Goal: Information Seeking & Learning: Check status

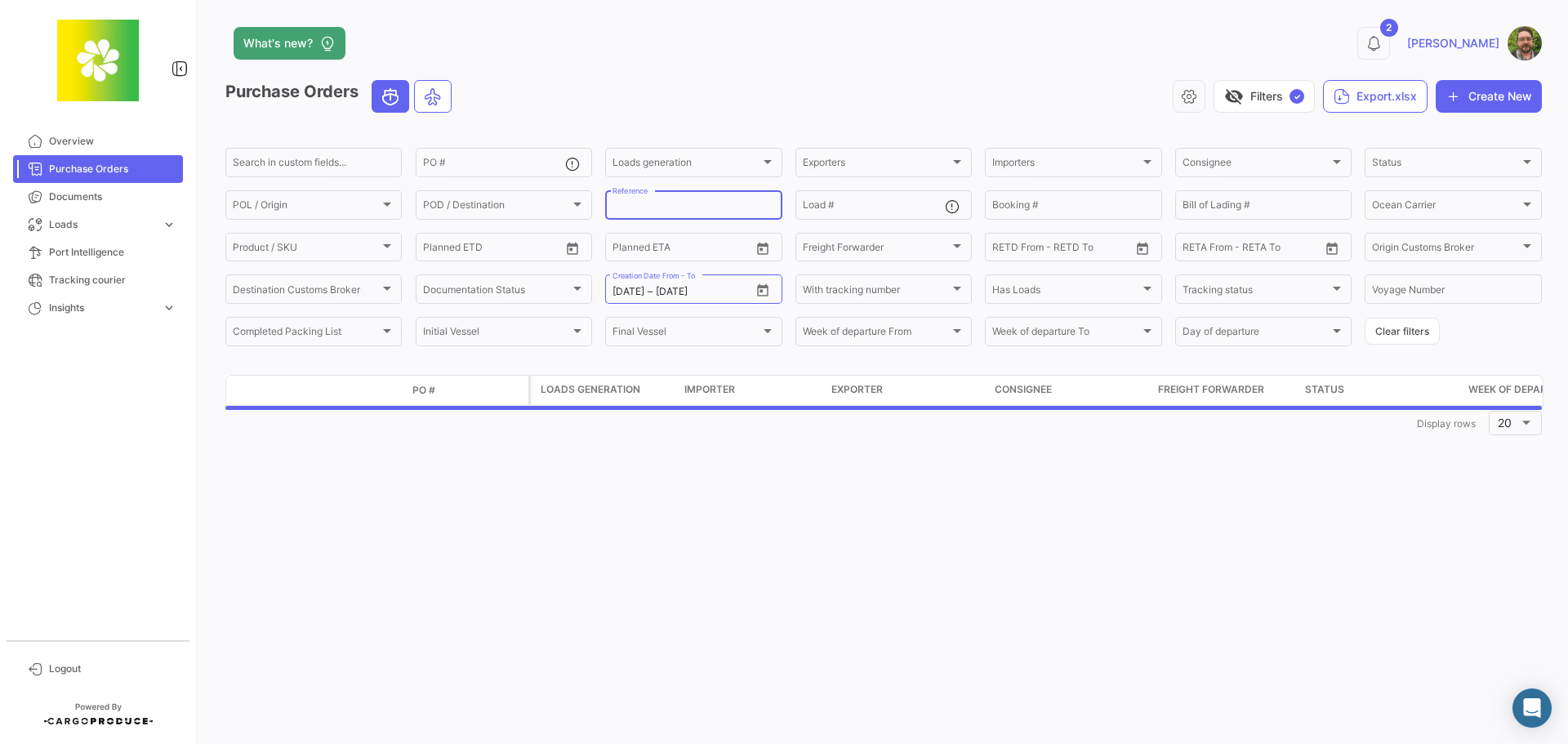
click at [117, 164] on span "Purchase Orders" at bounding box center [112, 169] width 127 height 15
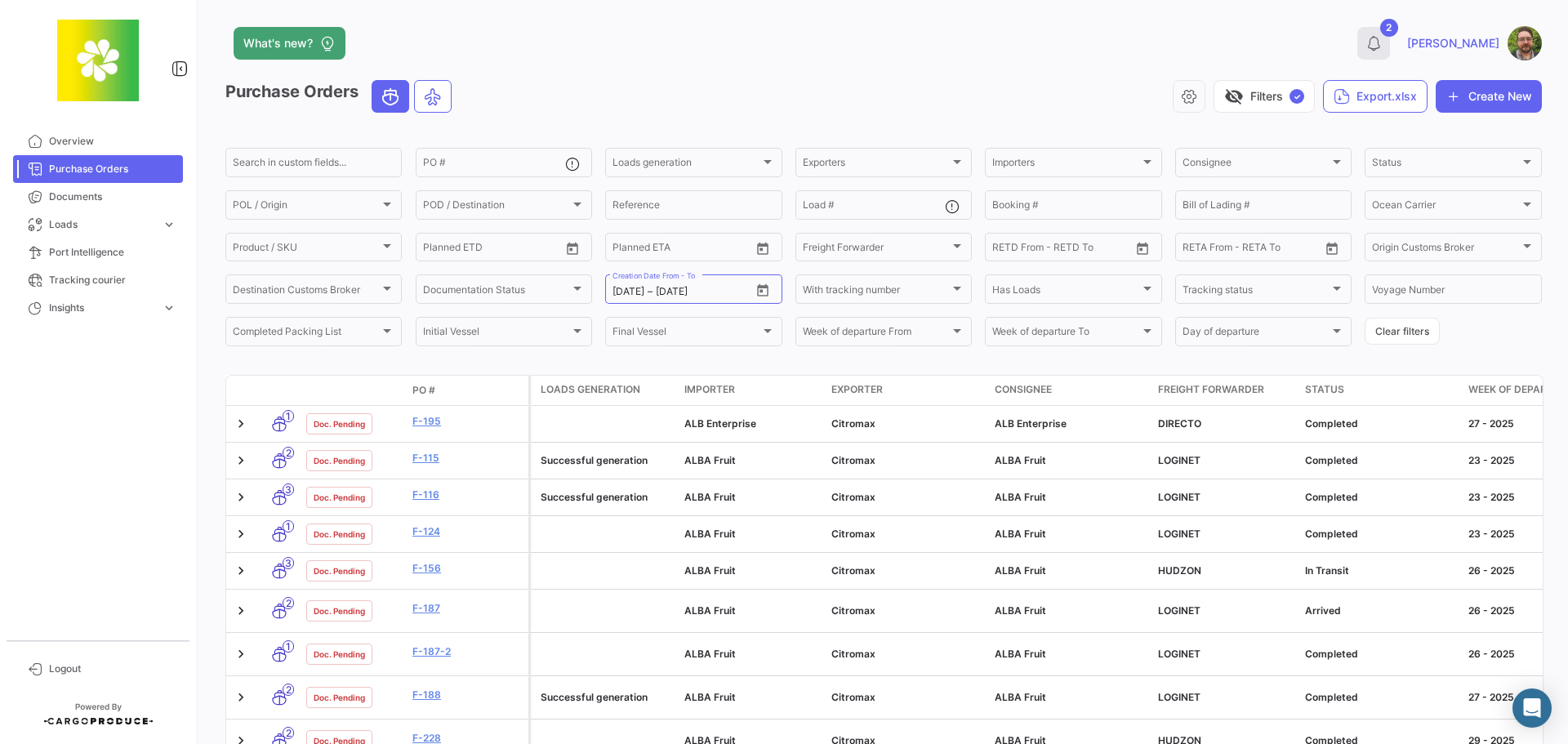
click at [1382, 48] on icon at bounding box center [1373, 43] width 16 height 16
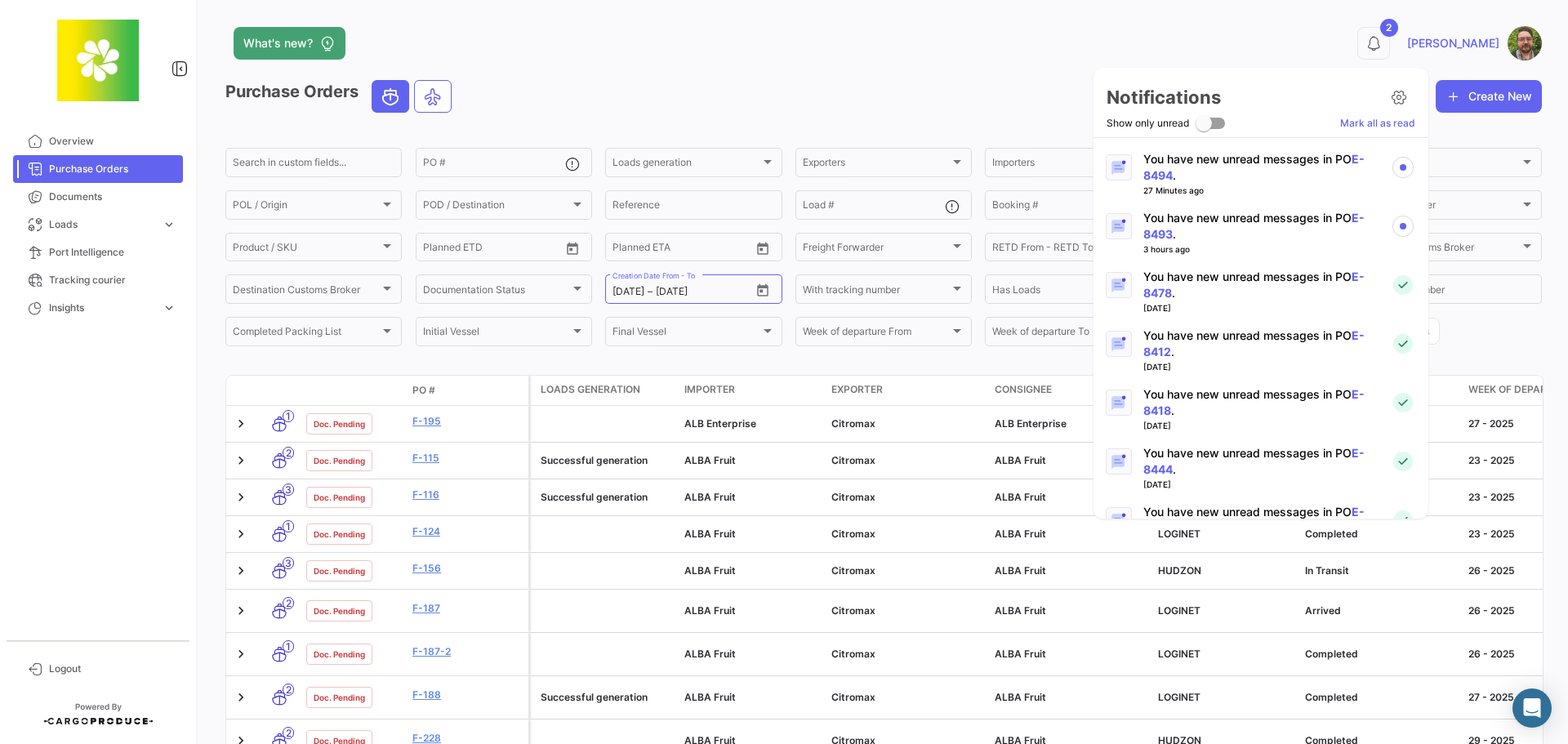
click at [1276, 233] on p "You have new unread messages in PO E-8493 ." at bounding box center [1260, 226] width 234 height 33
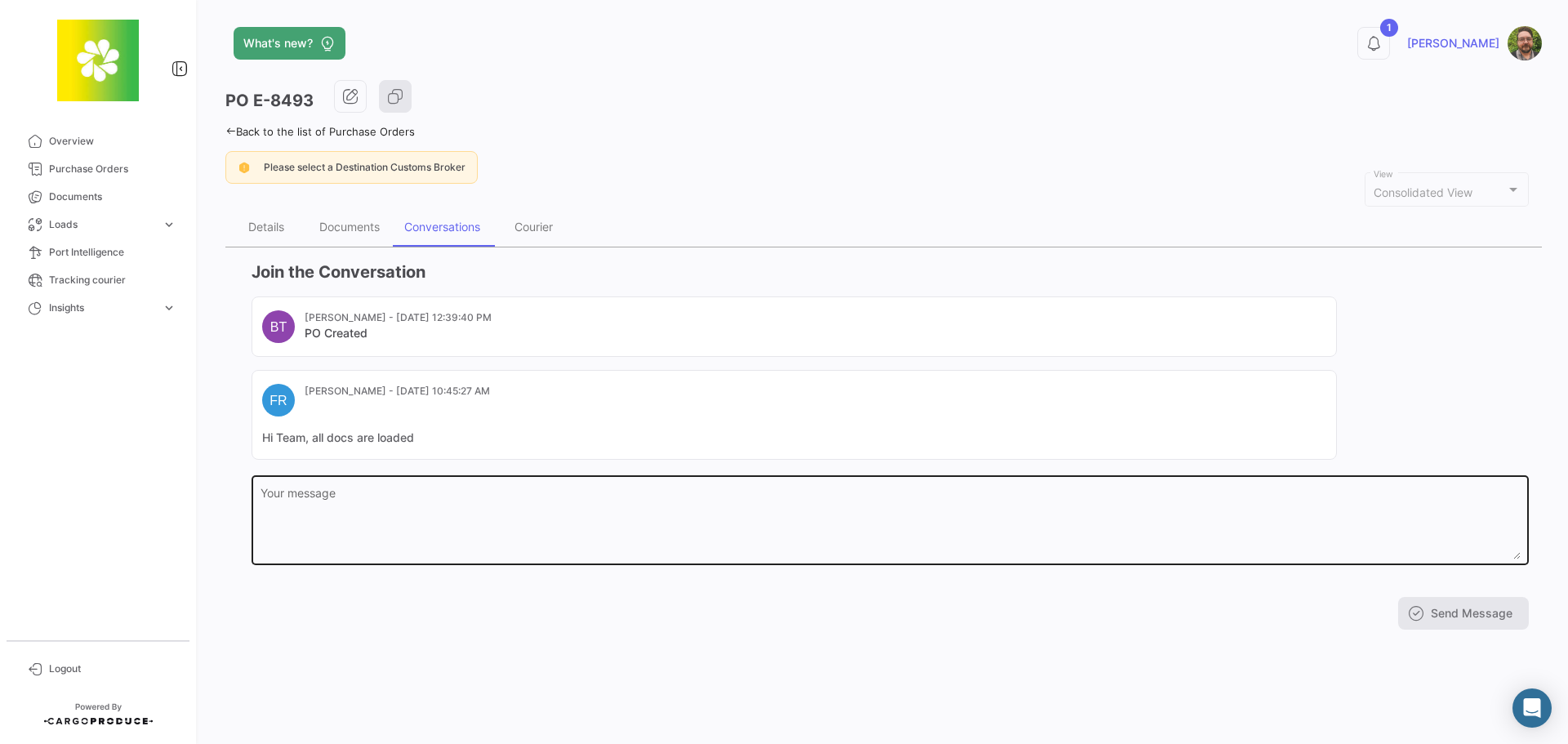
drag, startPoint x: 503, startPoint y: 512, endPoint x: 351, endPoint y: 274, distance: 282.4
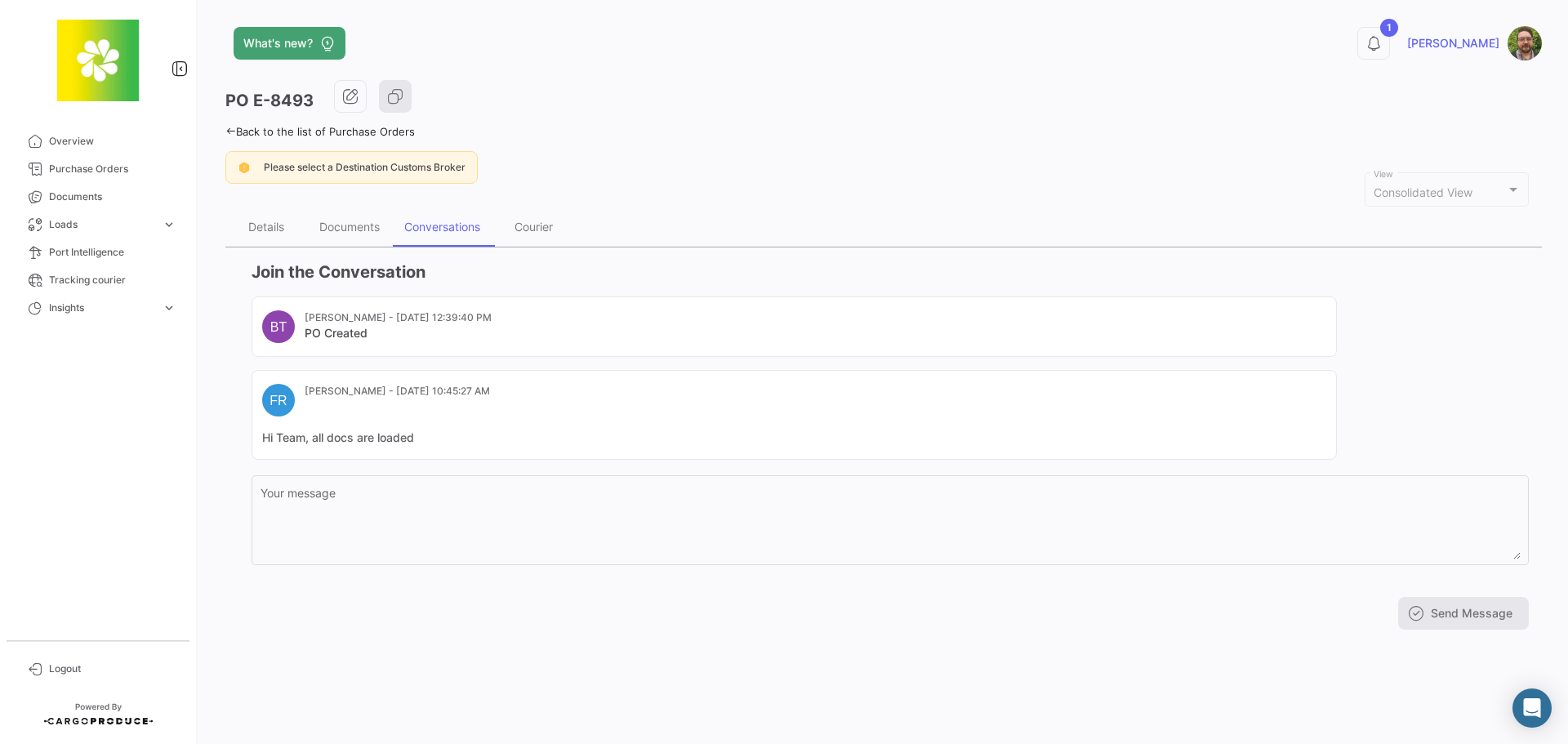
click at [503, 511] on textarea "Your message" at bounding box center [890, 522] width 1260 height 71
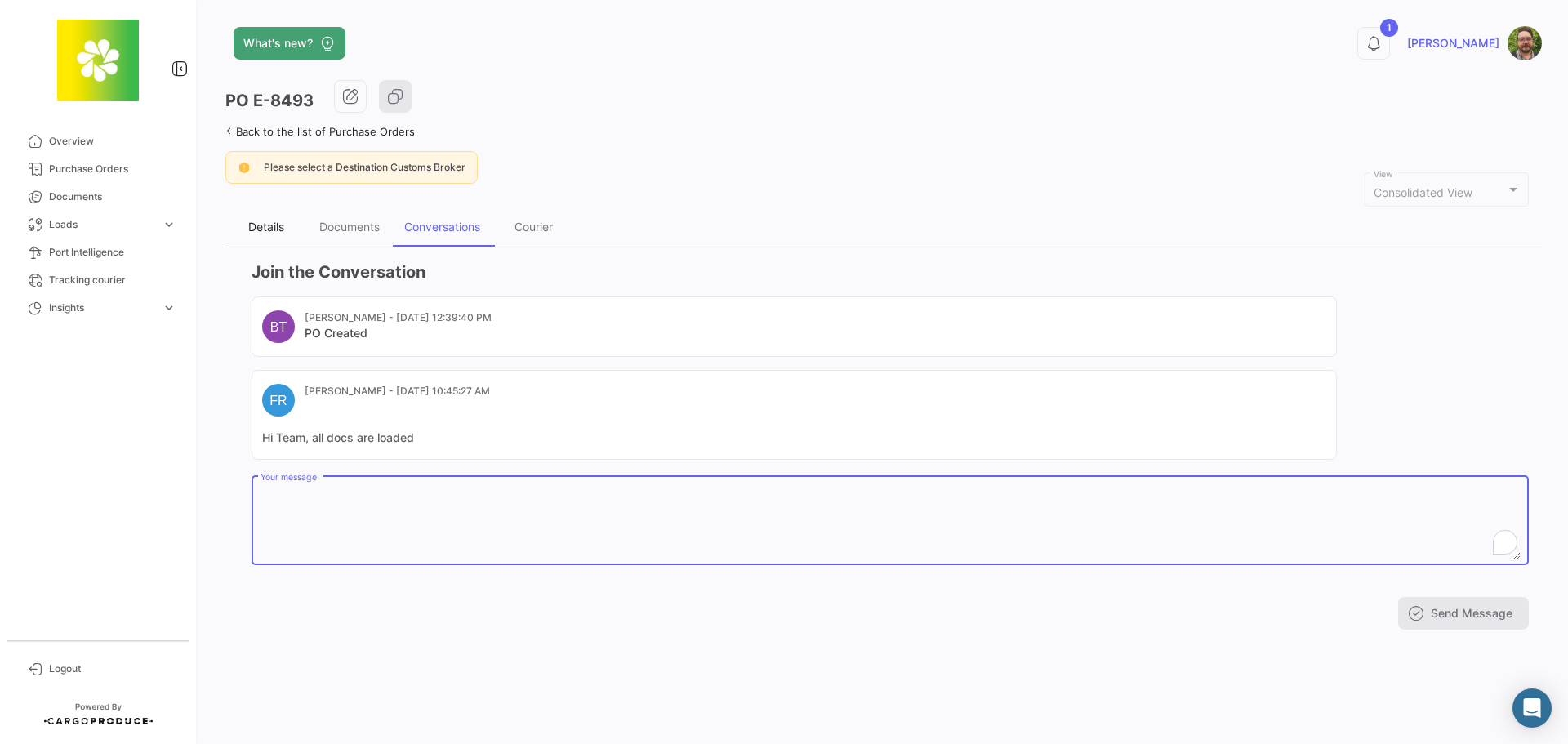
click at [272, 219] on div "Details" at bounding box center [266, 227] width 81 height 39
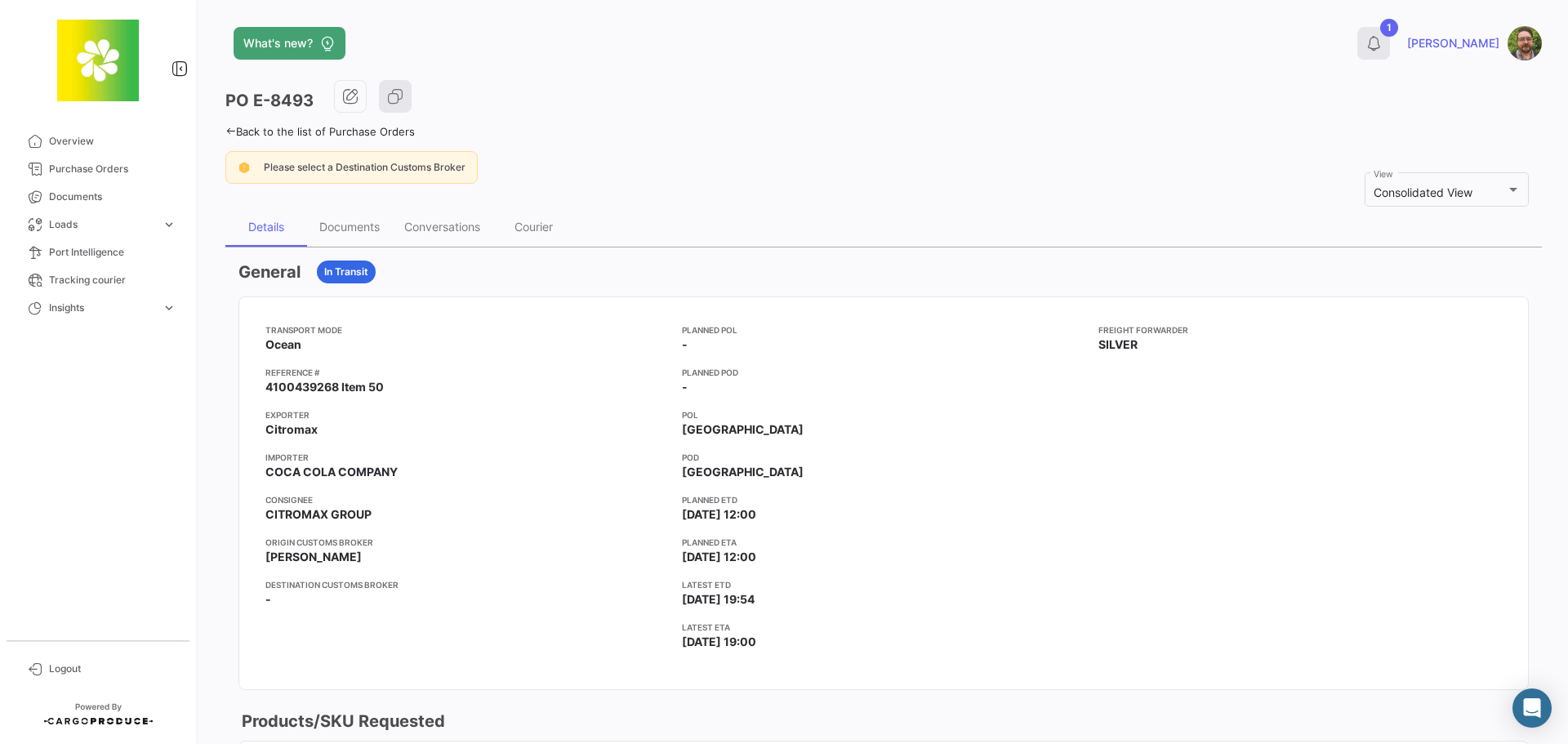
click at [1382, 42] on icon at bounding box center [1373, 43] width 16 height 16
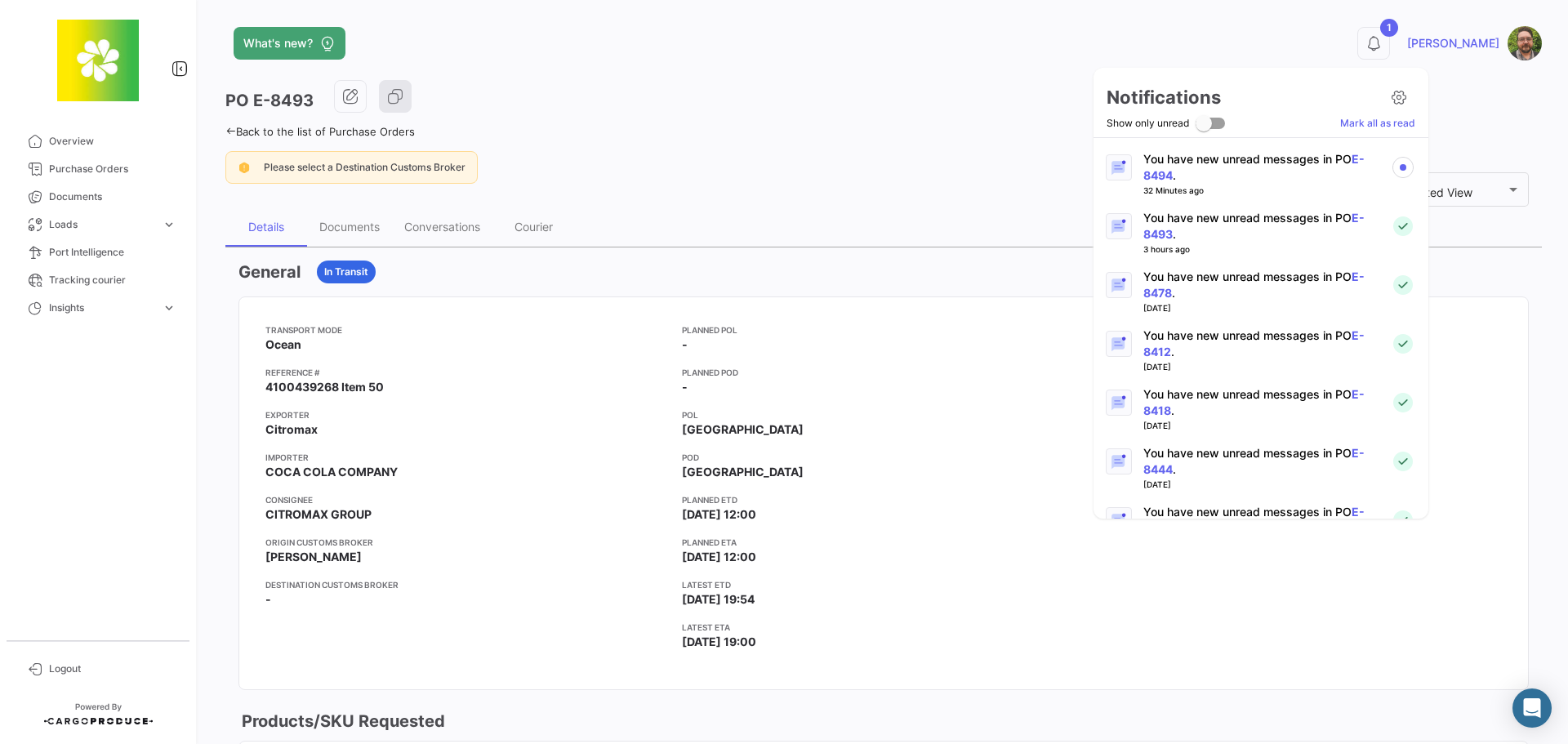
click at [1249, 171] on p "You have new unread messages in PO E-8494 ." at bounding box center [1260, 167] width 234 height 33
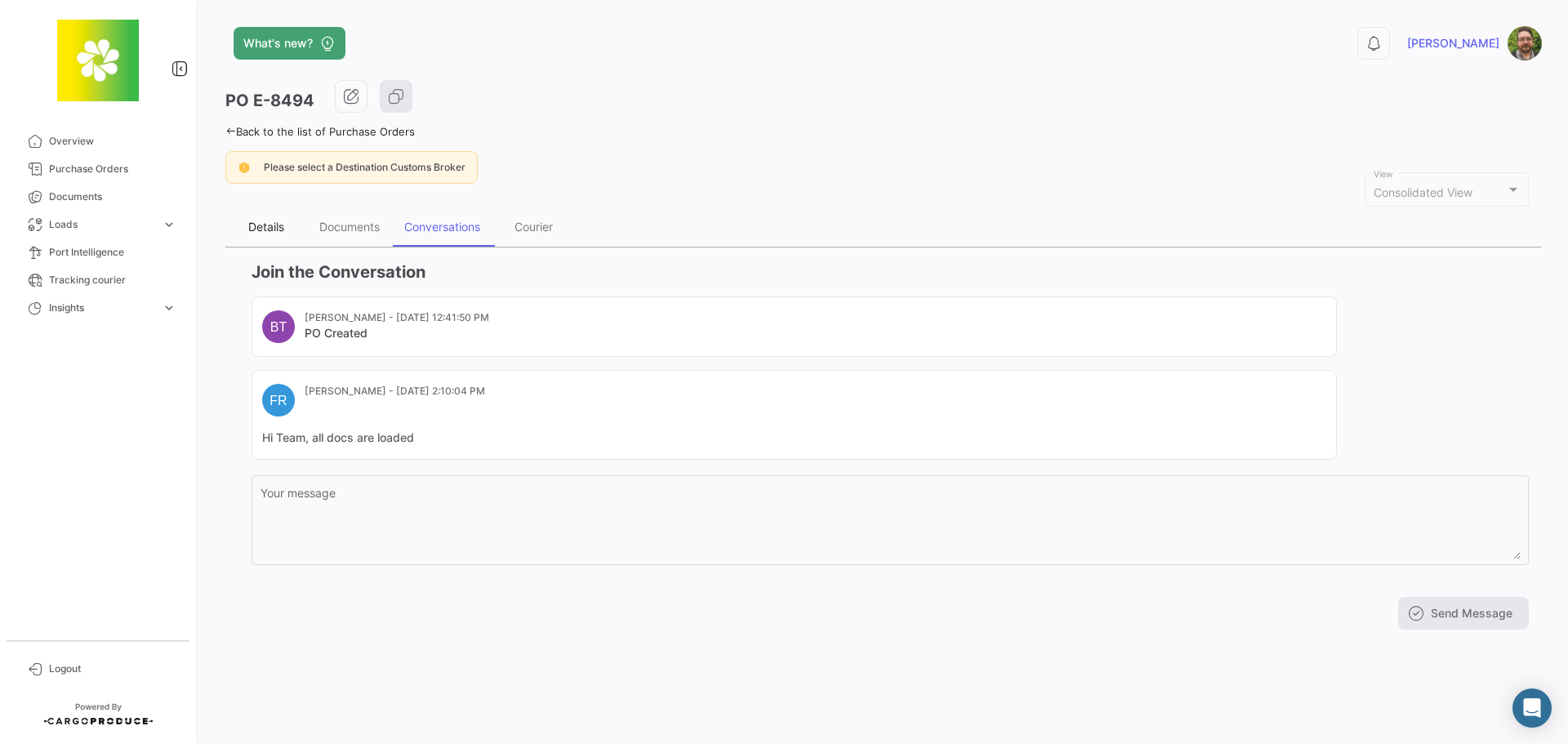
click at [266, 229] on div "Details" at bounding box center [266, 227] width 36 height 14
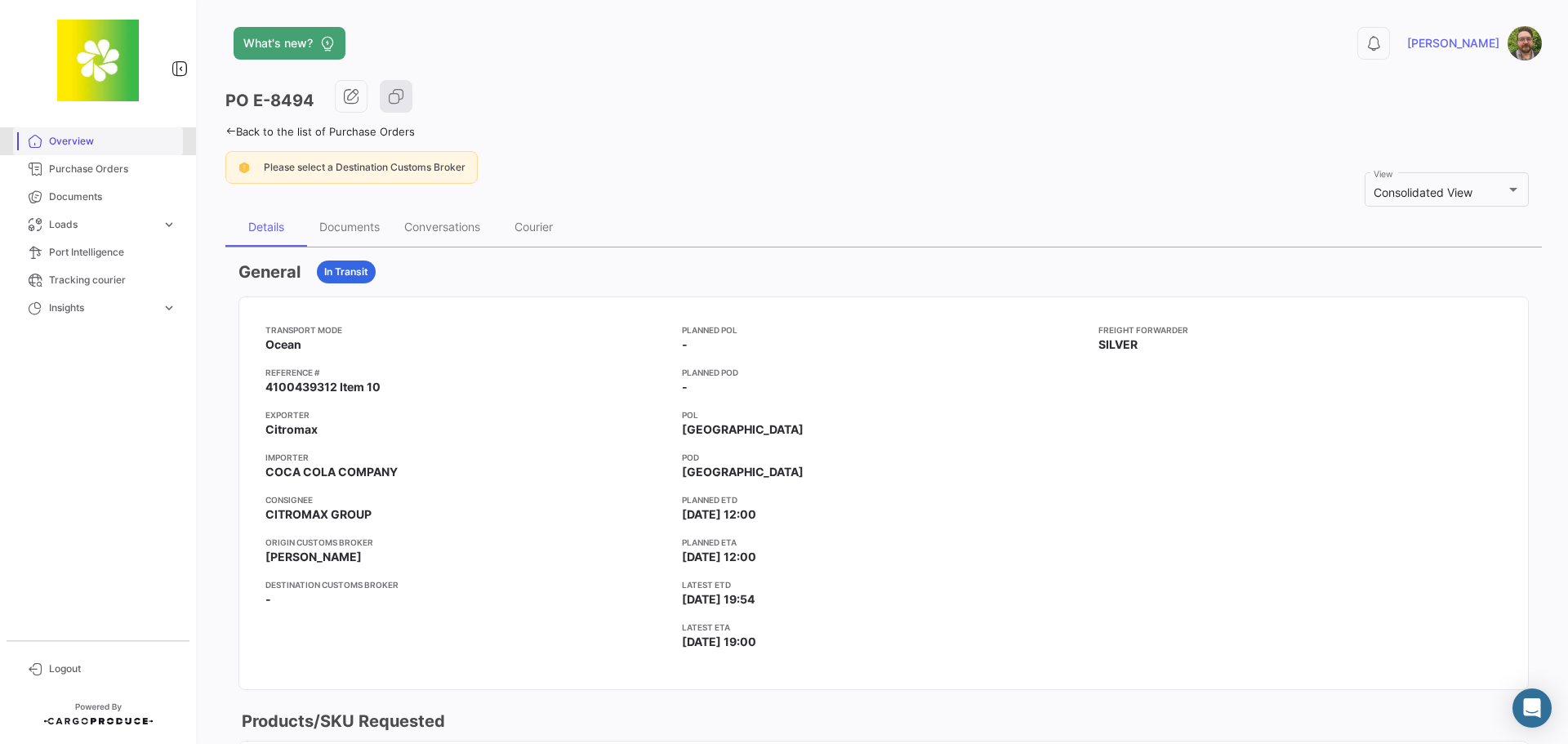
click at [104, 145] on span "Overview" at bounding box center [112, 141] width 127 height 15
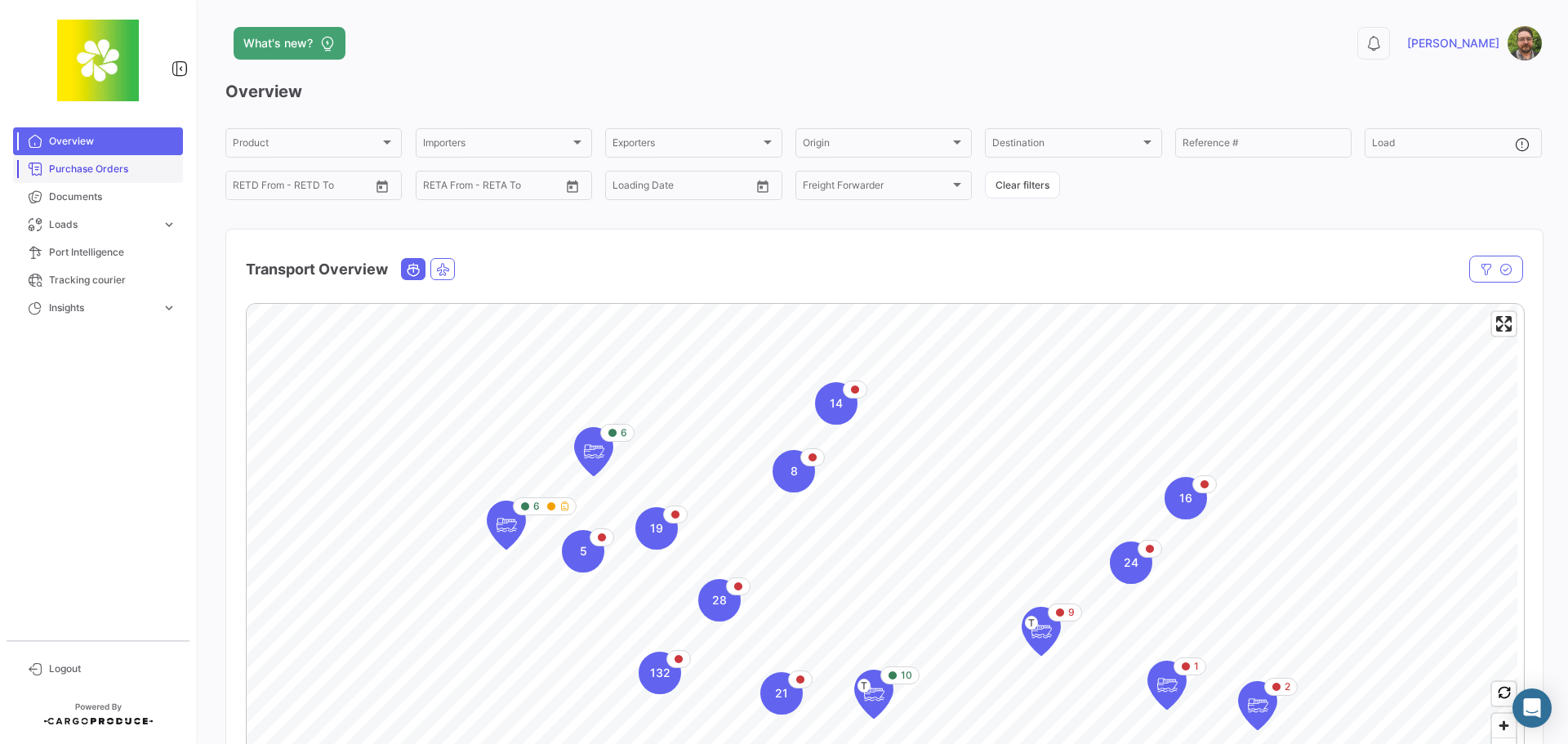
click at [128, 168] on span "Purchase Orders" at bounding box center [112, 169] width 127 height 15
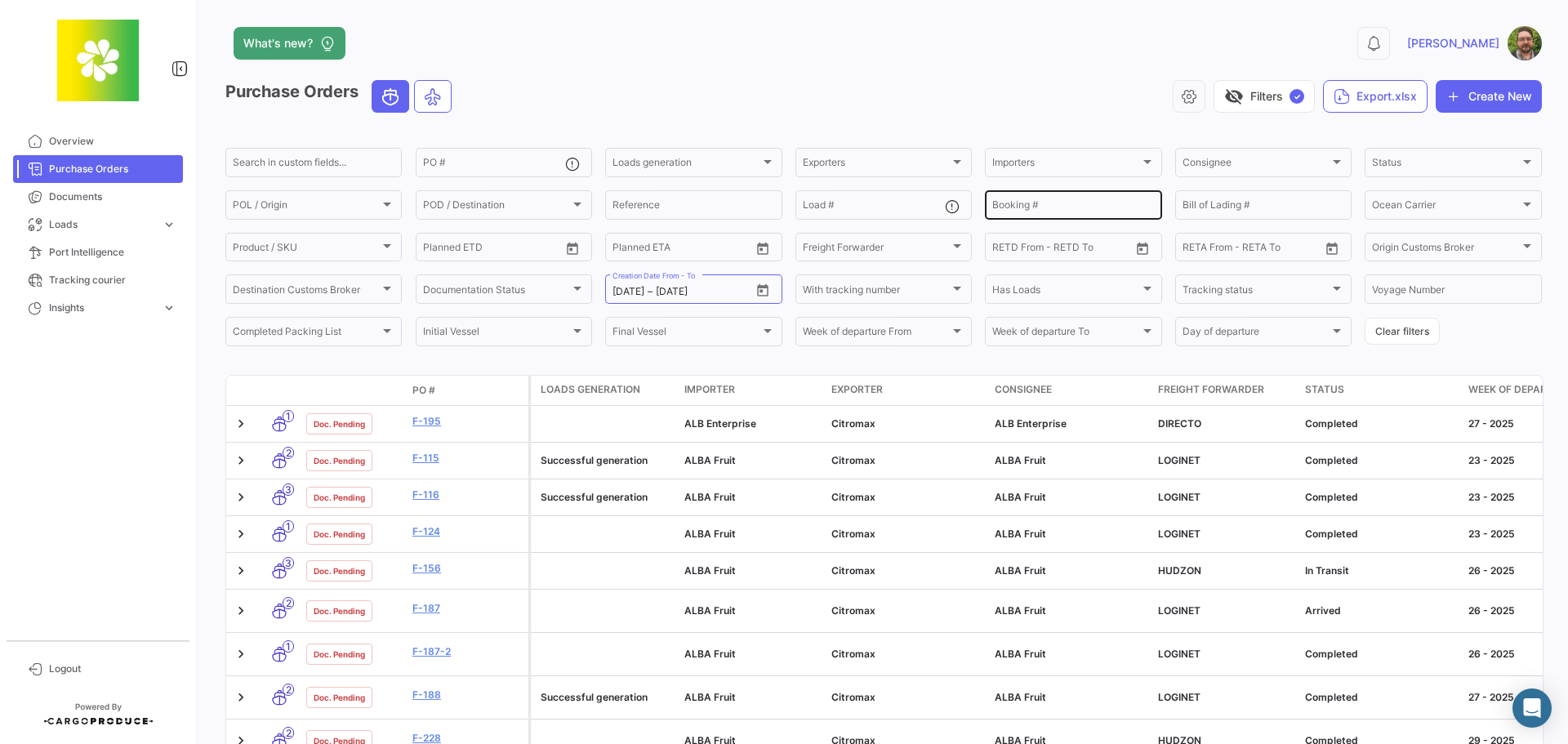
click at [1072, 202] on input "Booking #" at bounding box center [1073, 207] width 162 height 11
paste input "EBKG13919208"
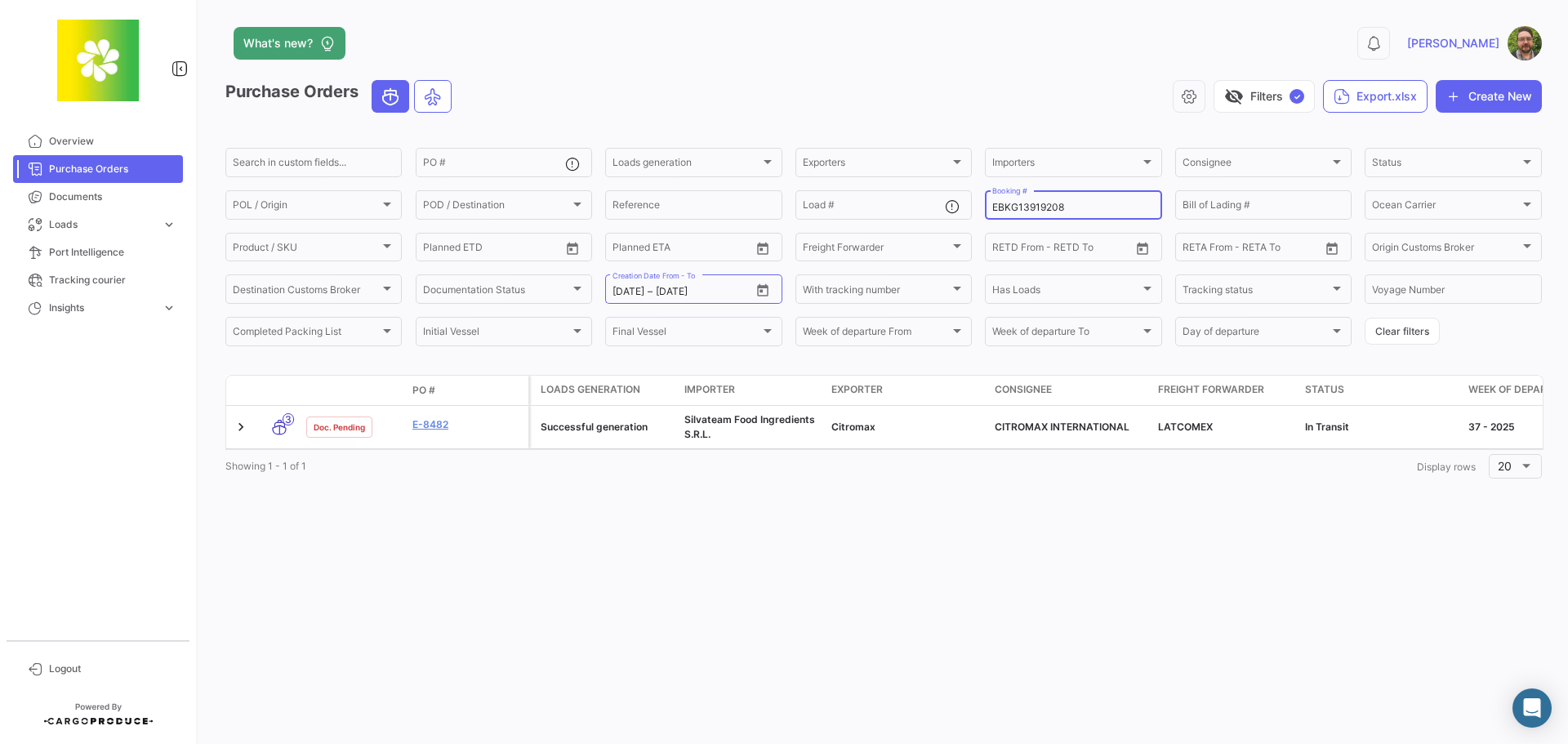
type input "EBKG13919208"
drag, startPoint x: 532, startPoint y: 462, endPoint x: 612, endPoint y: 462, distance: 80.0
click at [612, 462] on div "Transport mode Doc. Status PO # Loads generation Importer Exporter Consignee Fr…" at bounding box center [883, 428] width 1316 height 108
click at [615, 481] on div "Showing 1 - 1 of 1 1 Display rows 20" at bounding box center [883, 465] width 1316 height 29
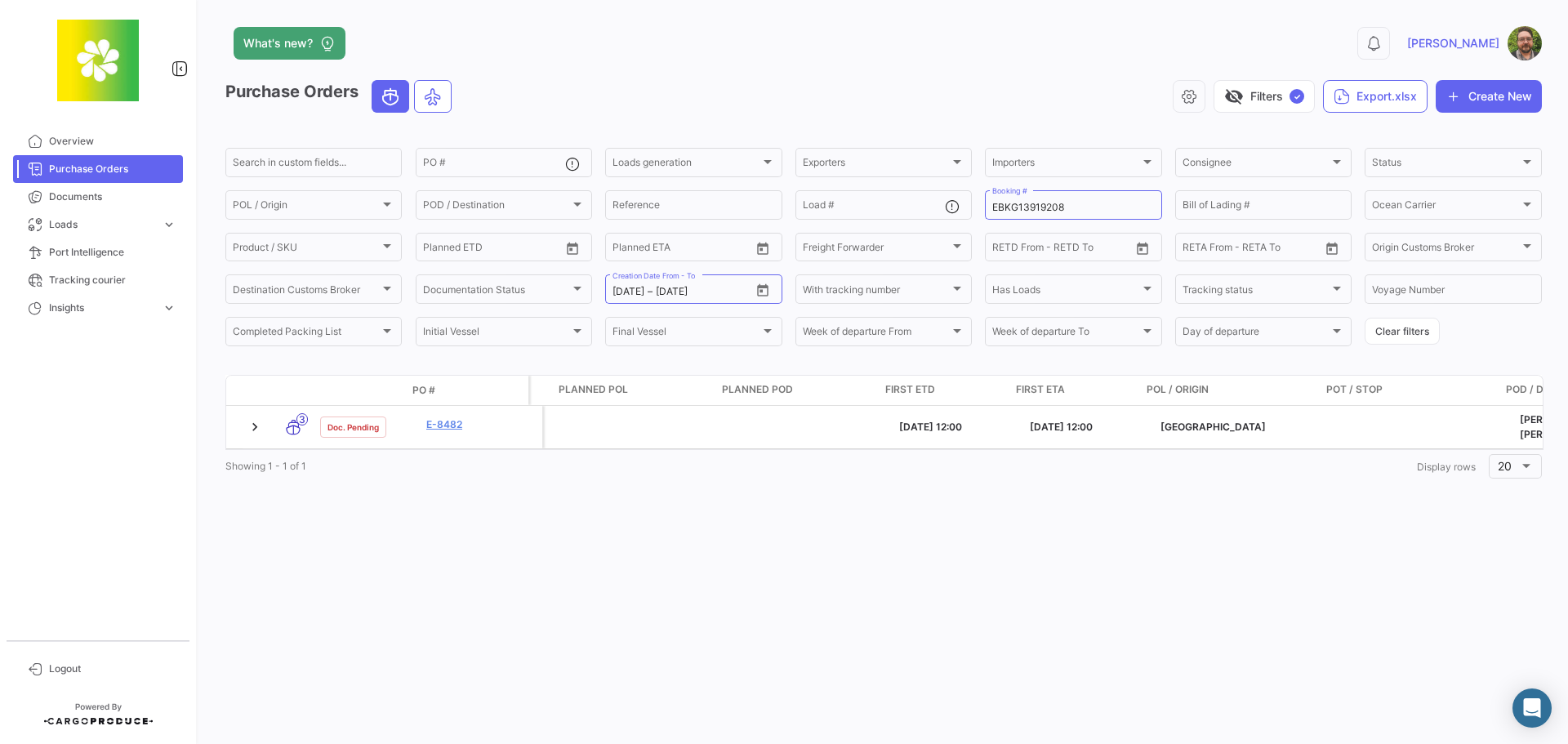
scroll to position [0, 1250]
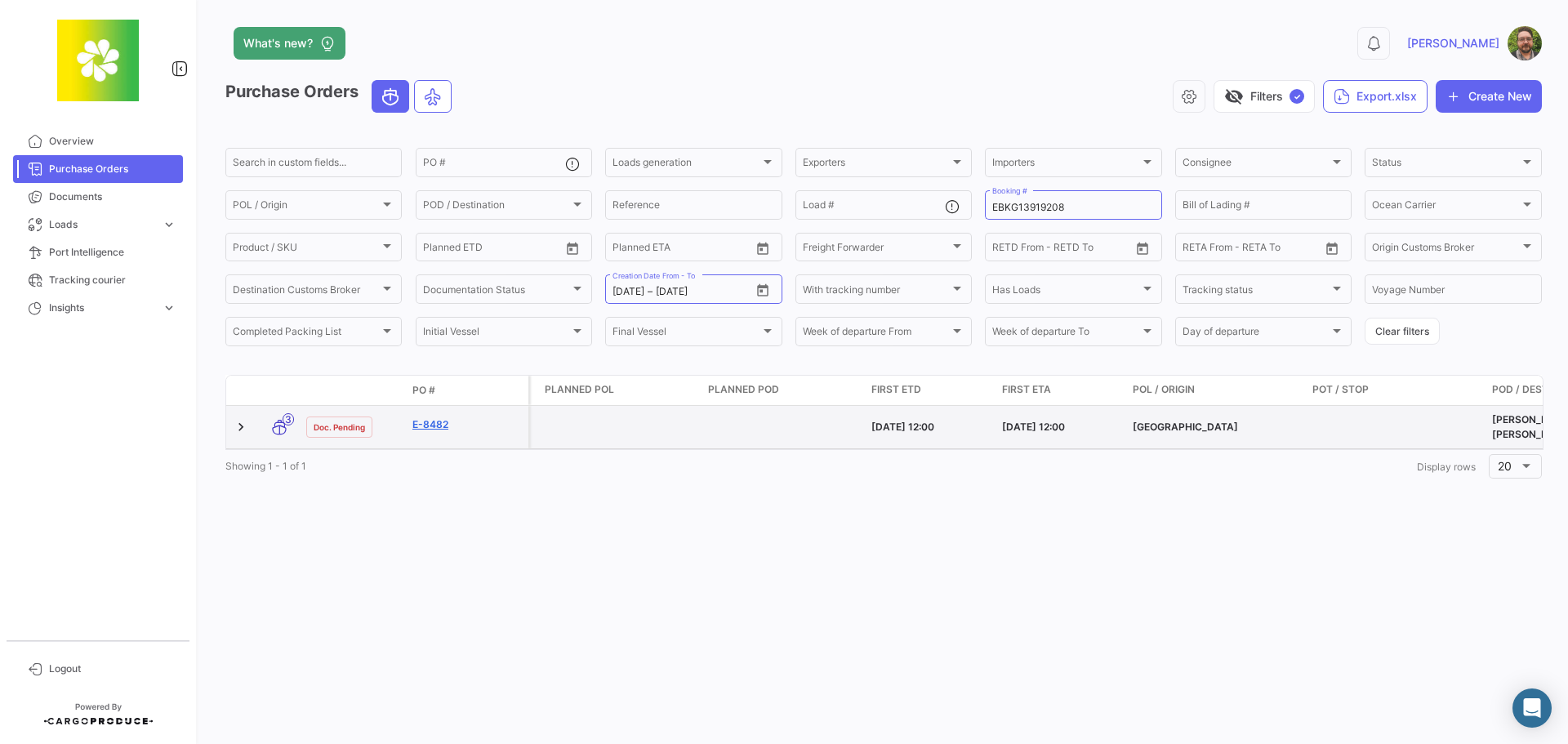
drag, startPoint x: 546, startPoint y: 421, endPoint x: 518, endPoint y: 420, distance: 28.0
click at [1082, 420] on div "[DATE] 12:00" at bounding box center [1060, 426] width 117 height 15
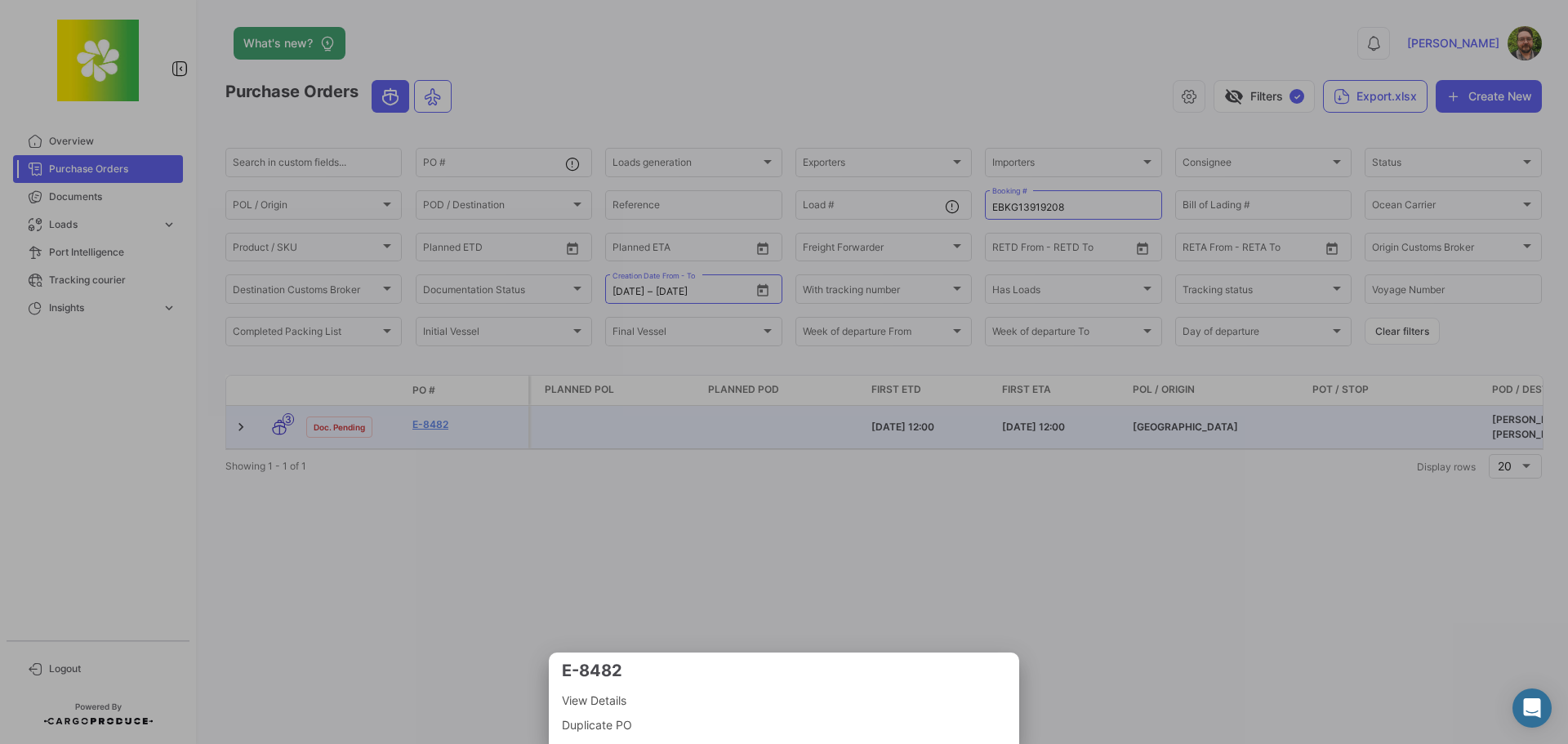
click at [1090, 424] on div at bounding box center [784, 372] width 1568 height 744
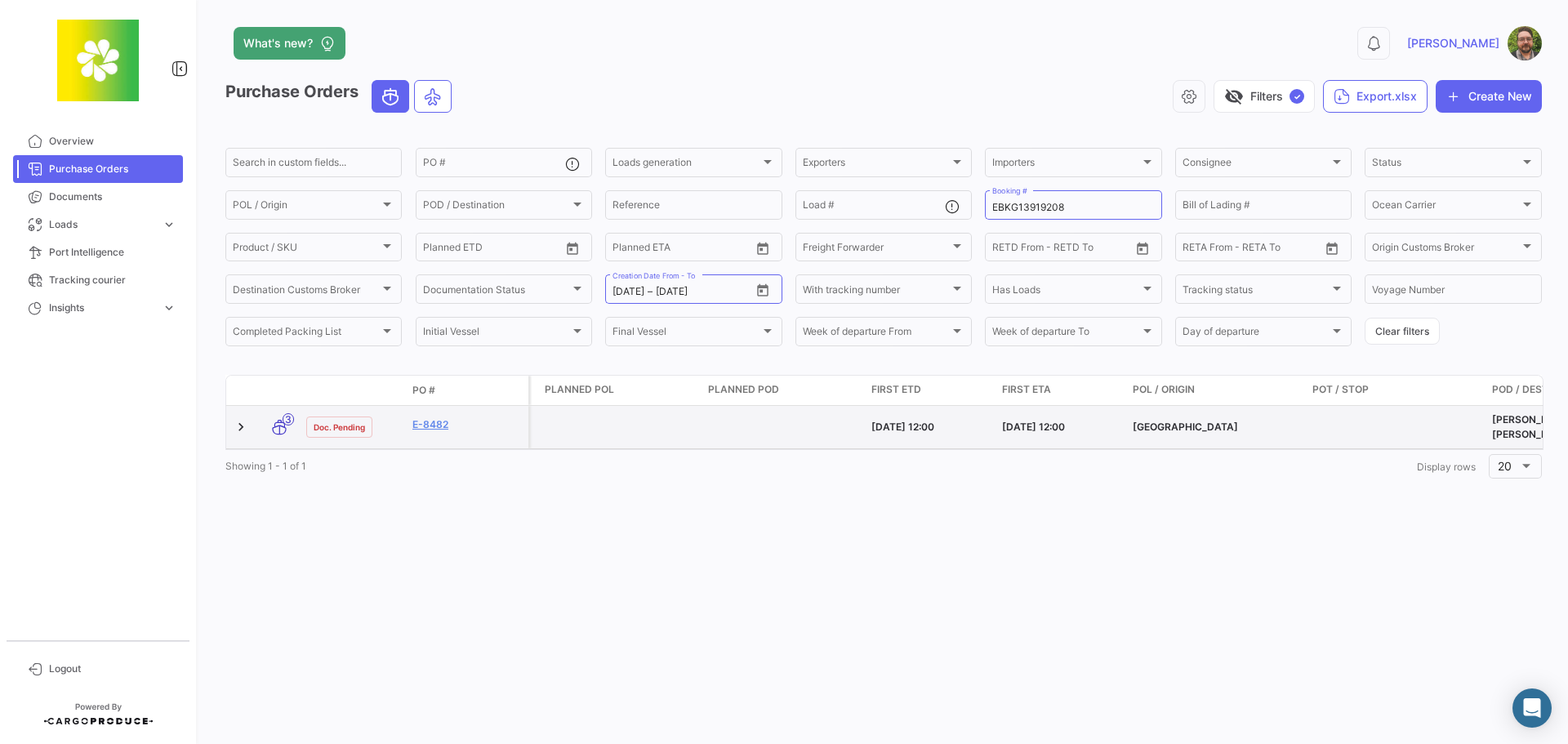
drag, startPoint x: 1088, startPoint y: 429, endPoint x: 870, endPoint y: 439, distance: 218.2
click at [870, 439] on div "Successful generation Silvateam Food Ingredients S.R.L. Citromax CITROMAX INTER…" at bounding box center [1290, 427] width 4025 height 42
copy div "[DATE] 12:00 [DATE] 12:00"
